Goal: Information Seeking & Learning: Learn about a topic

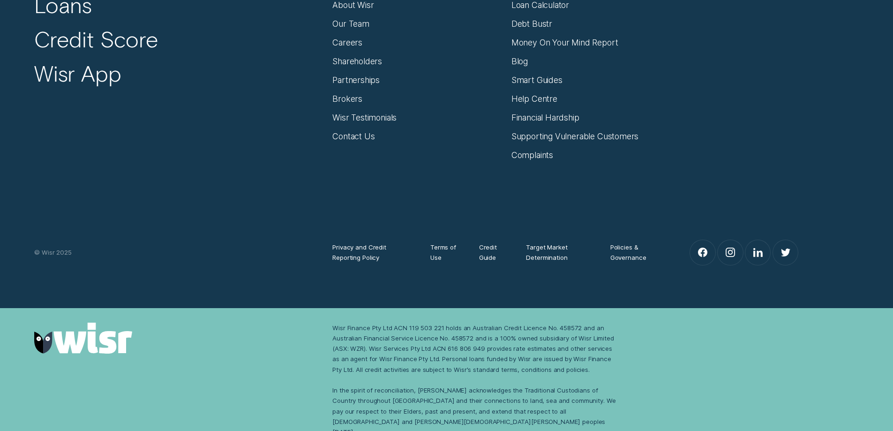
scroll to position [3794, 0]
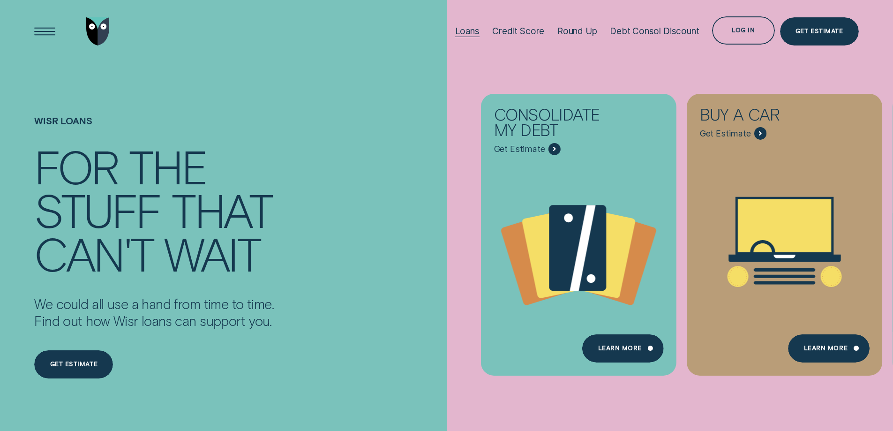
click at [465, 32] on div "Loans" at bounding box center [467, 31] width 24 height 11
click at [474, 31] on div "Loans" at bounding box center [467, 31] width 24 height 11
click at [460, 33] on div "Loans" at bounding box center [467, 31] width 24 height 11
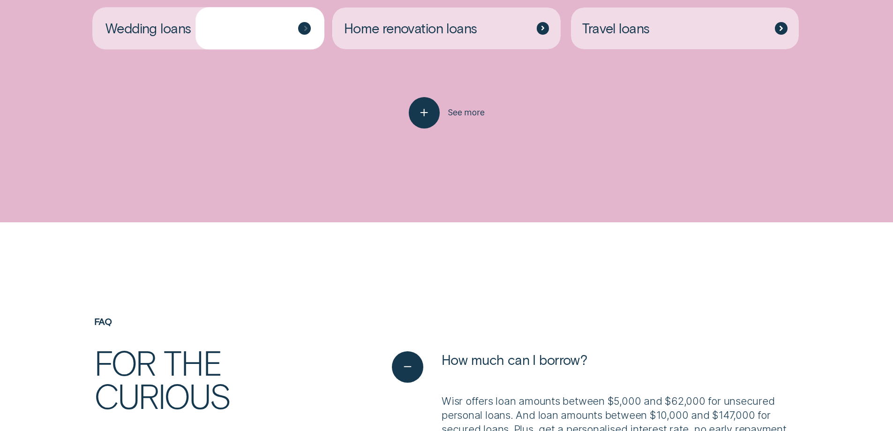
scroll to position [2766, 0]
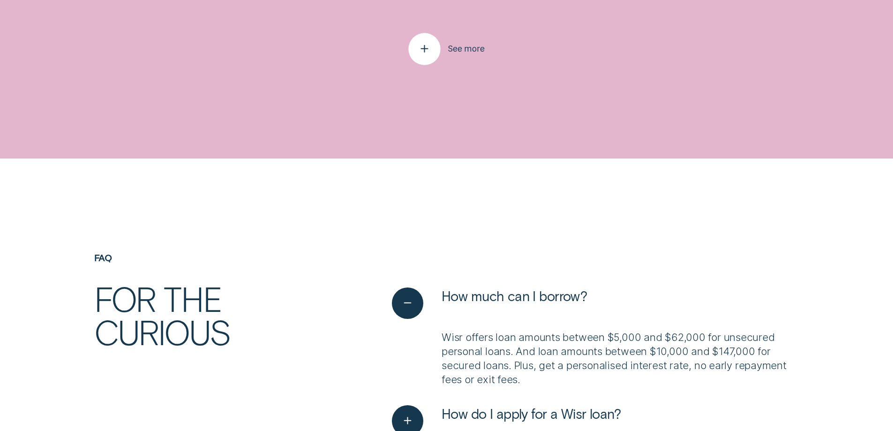
click at [416, 47] on div "button" at bounding box center [424, 49] width 32 height 32
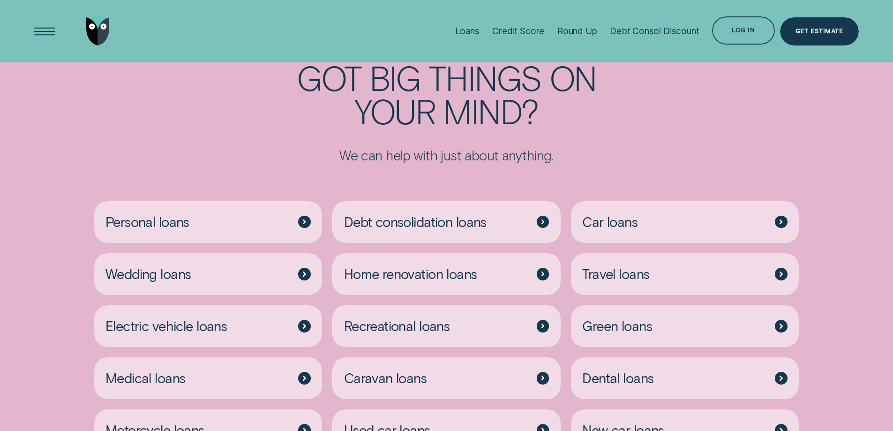
scroll to position [2438, 0]
